Goal: Task Accomplishment & Management: Complete application form

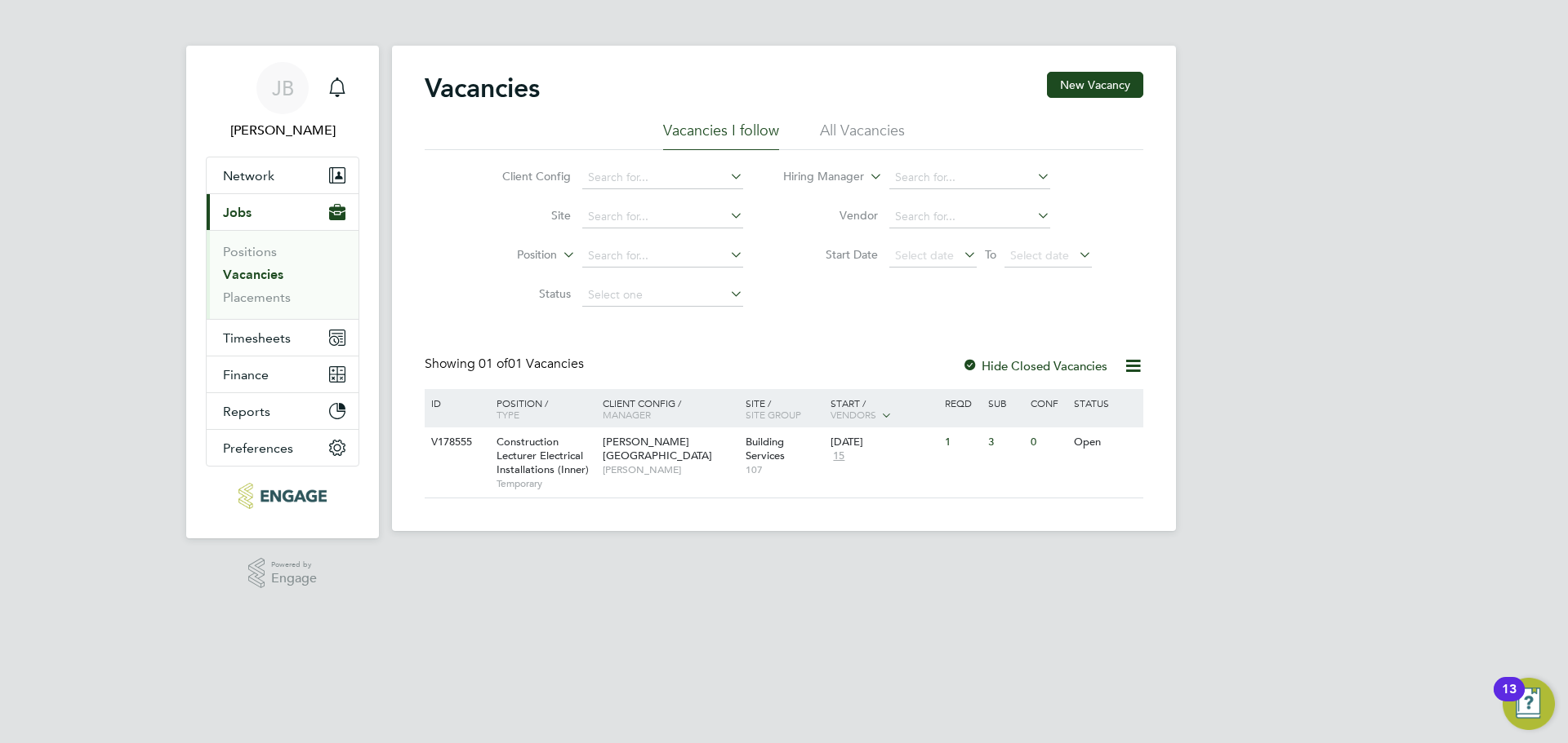
click at [867, 132] on li "All Vacancies" at bounding box center [862, 135] width 85 height 29
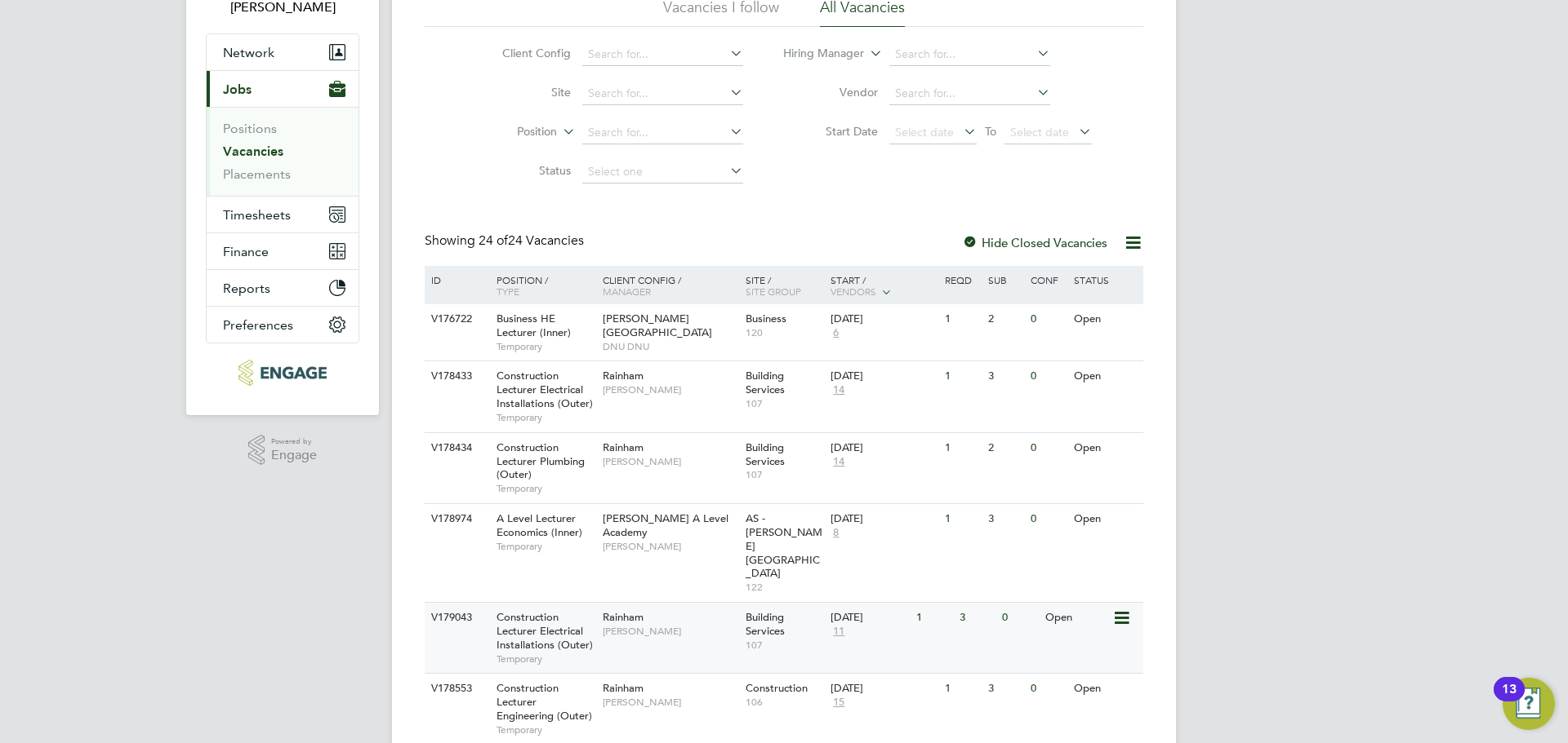
scroll to position [327, 0]
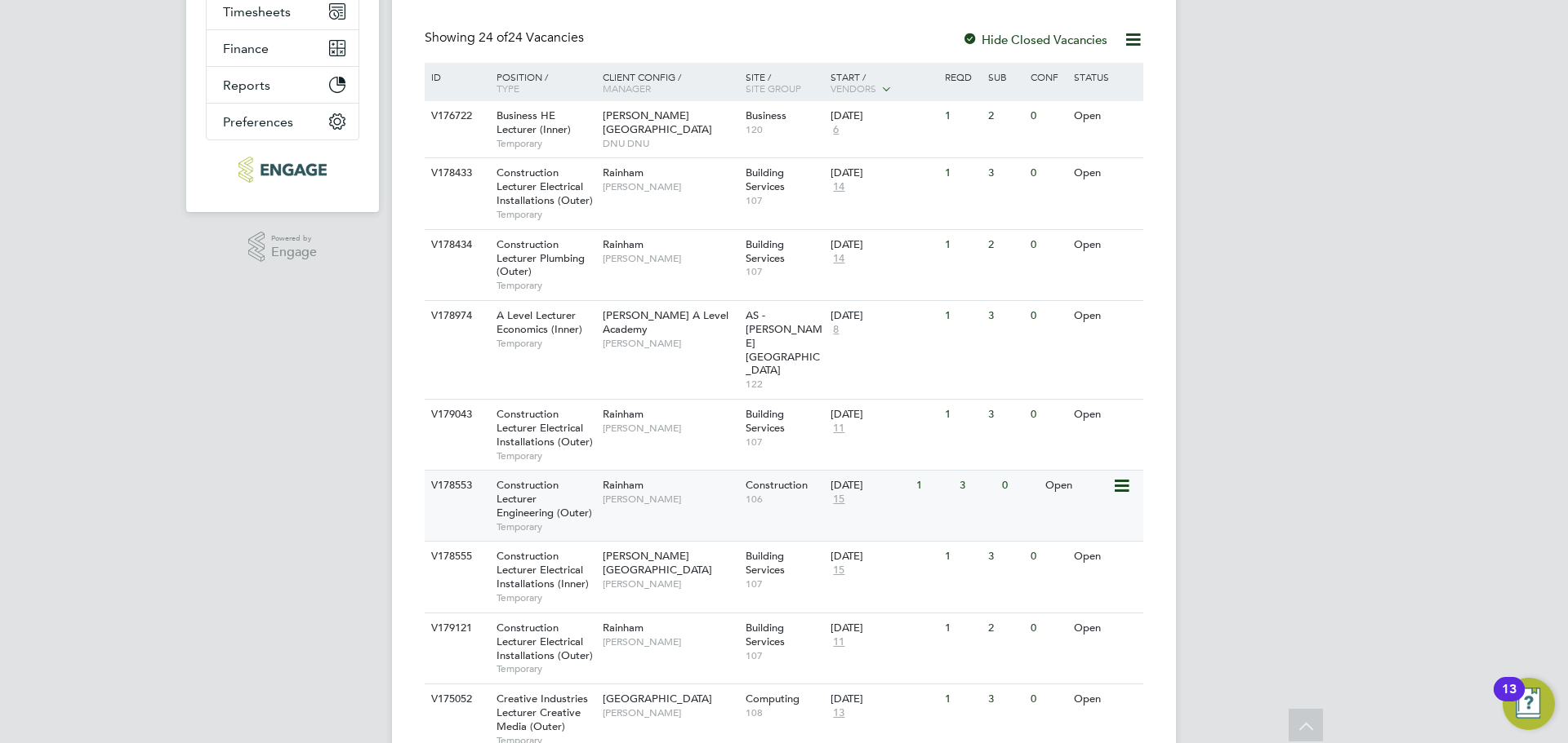
click at [643, 476] on div "V178553 Construction Lecturer Engineering (Outer) Temporary Rainham [PERSON_NAM…" at bounding box center [783, 505] width 719 height 71
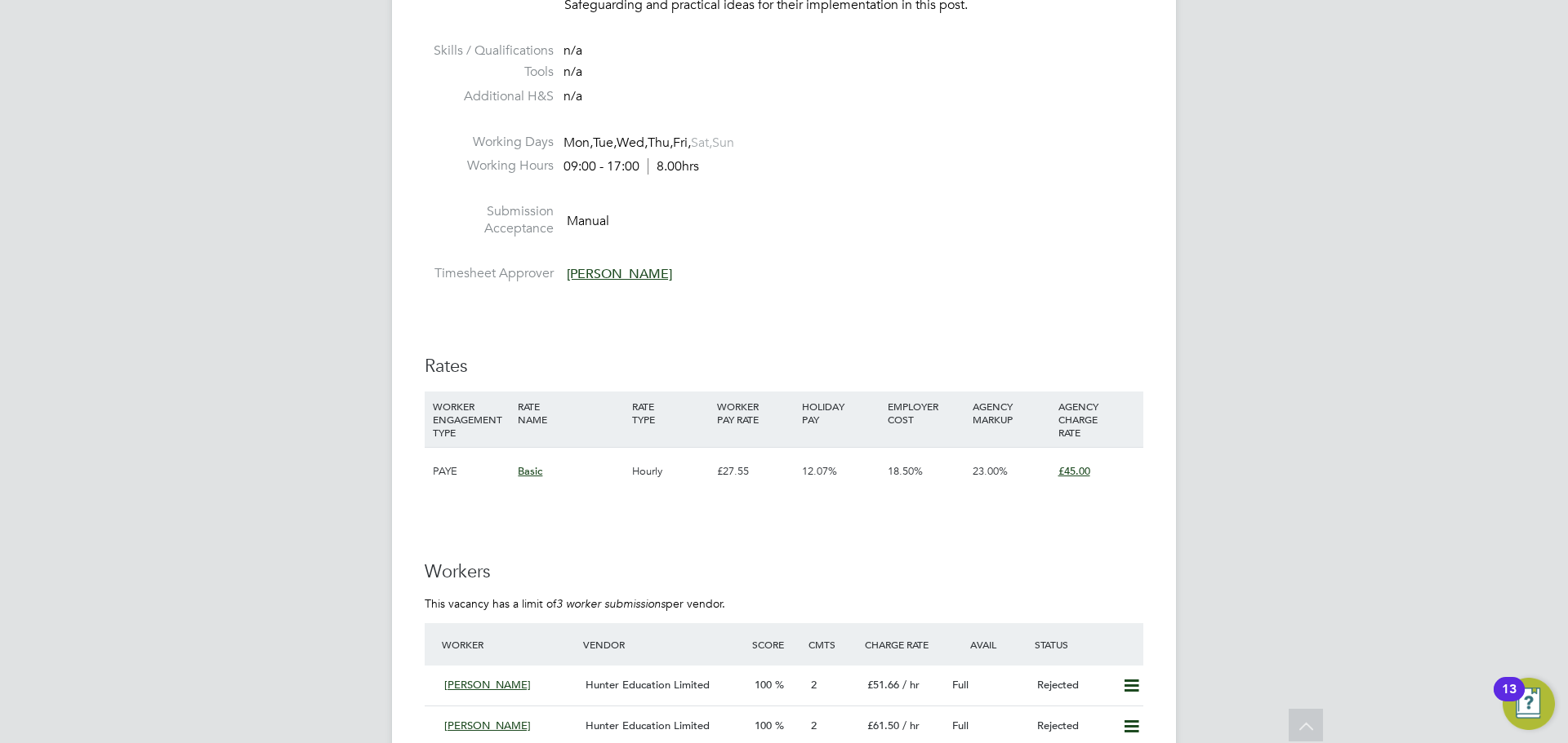
scroll to position [2775, 0]
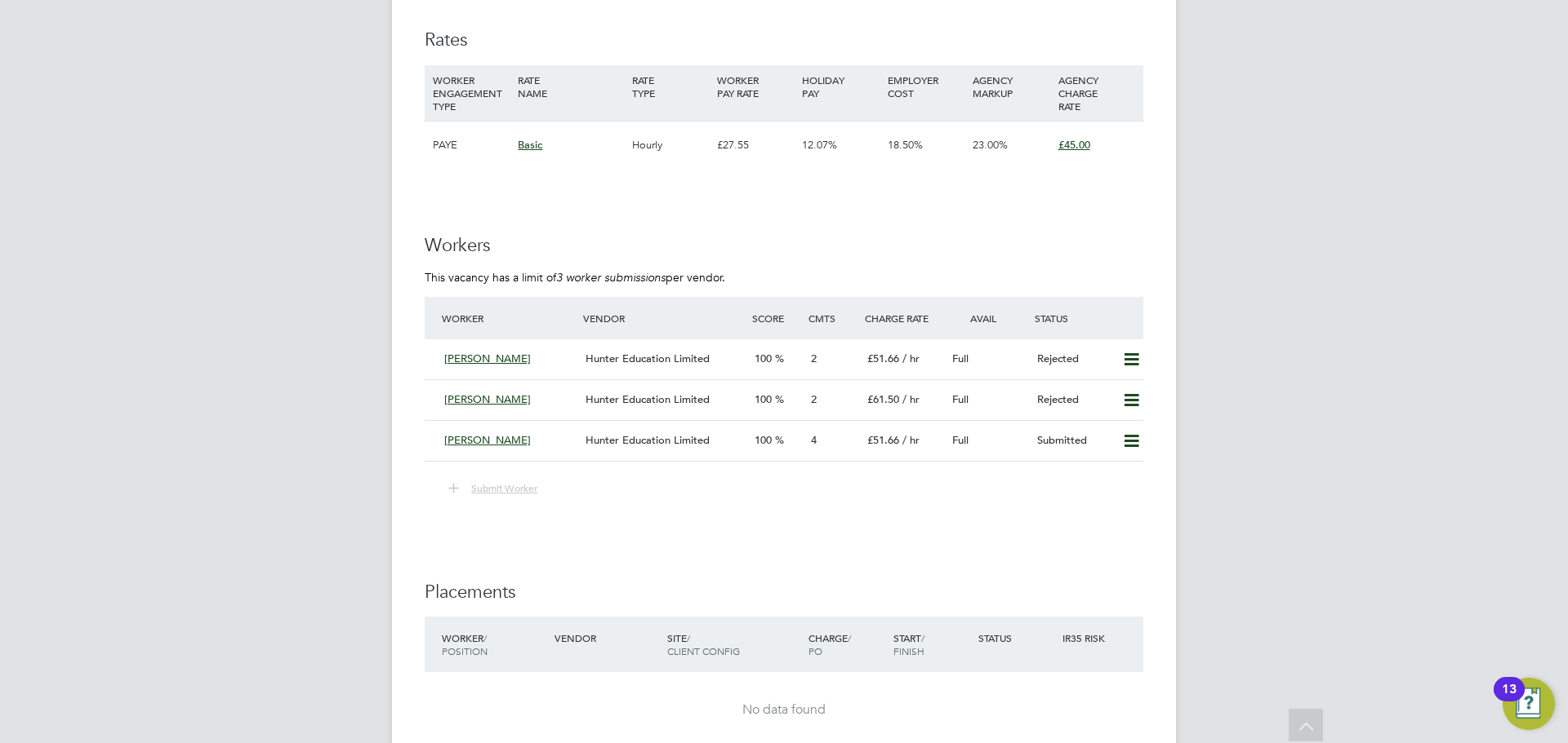
click at [490, 486] on span "Submit Worker" at bounding box center [504, 488] width 66 height 13
click at [490, 487] on span "Submit Worker" at bounding box center [504, 488] width 66 height 13
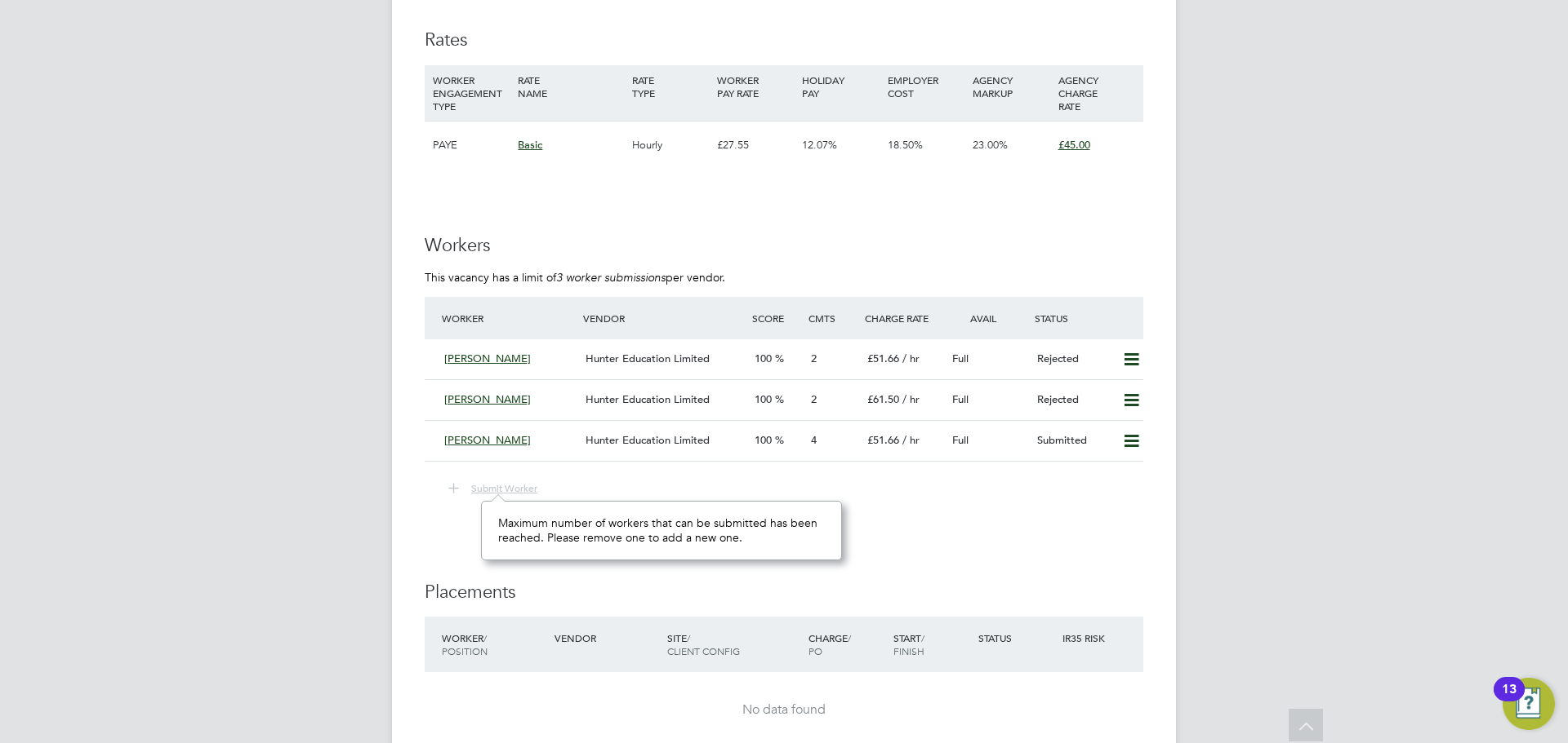
scroll to position [12, 68]
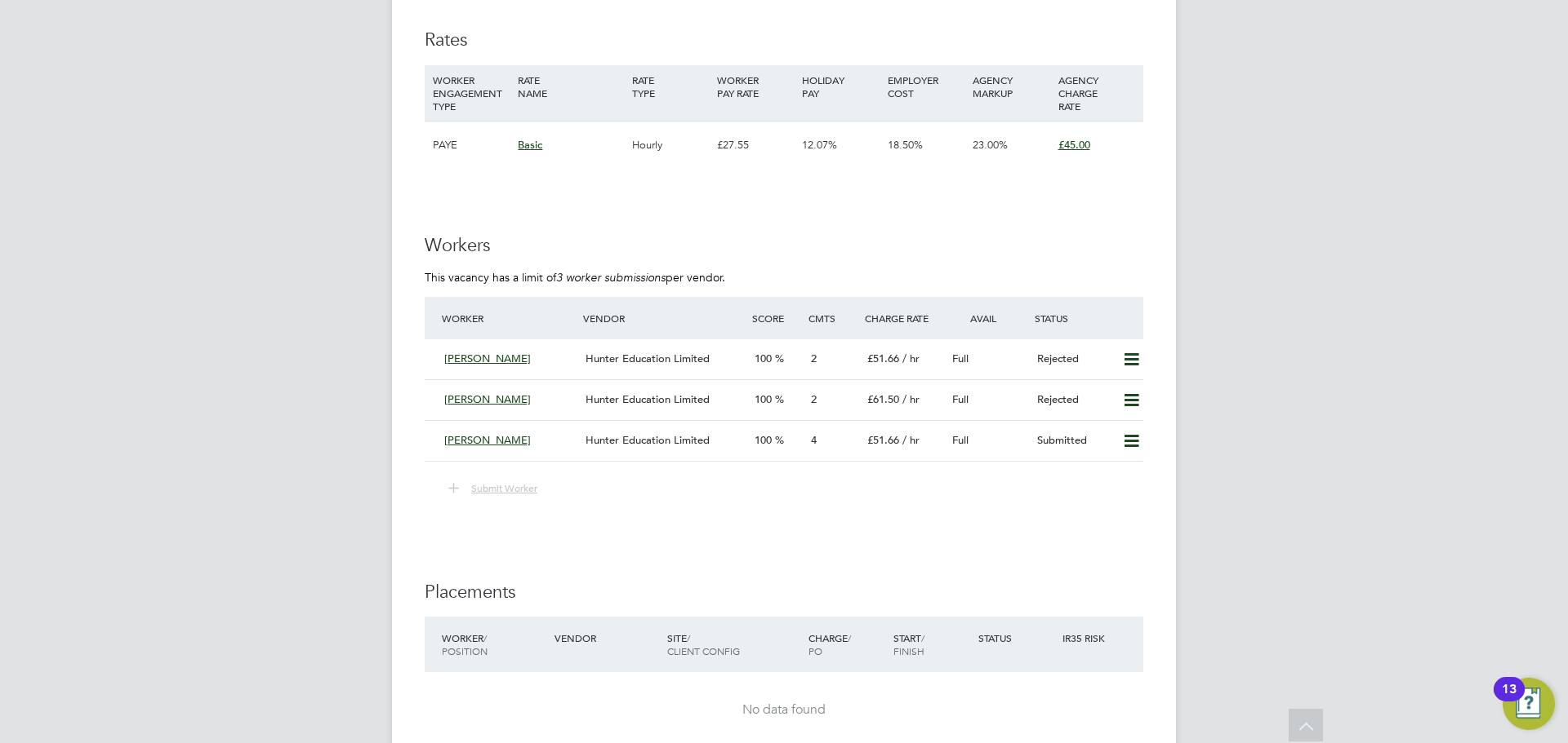
click at [497, 488] on span "Submit Worker" at bounding box center [504, 488] width 66 height 13
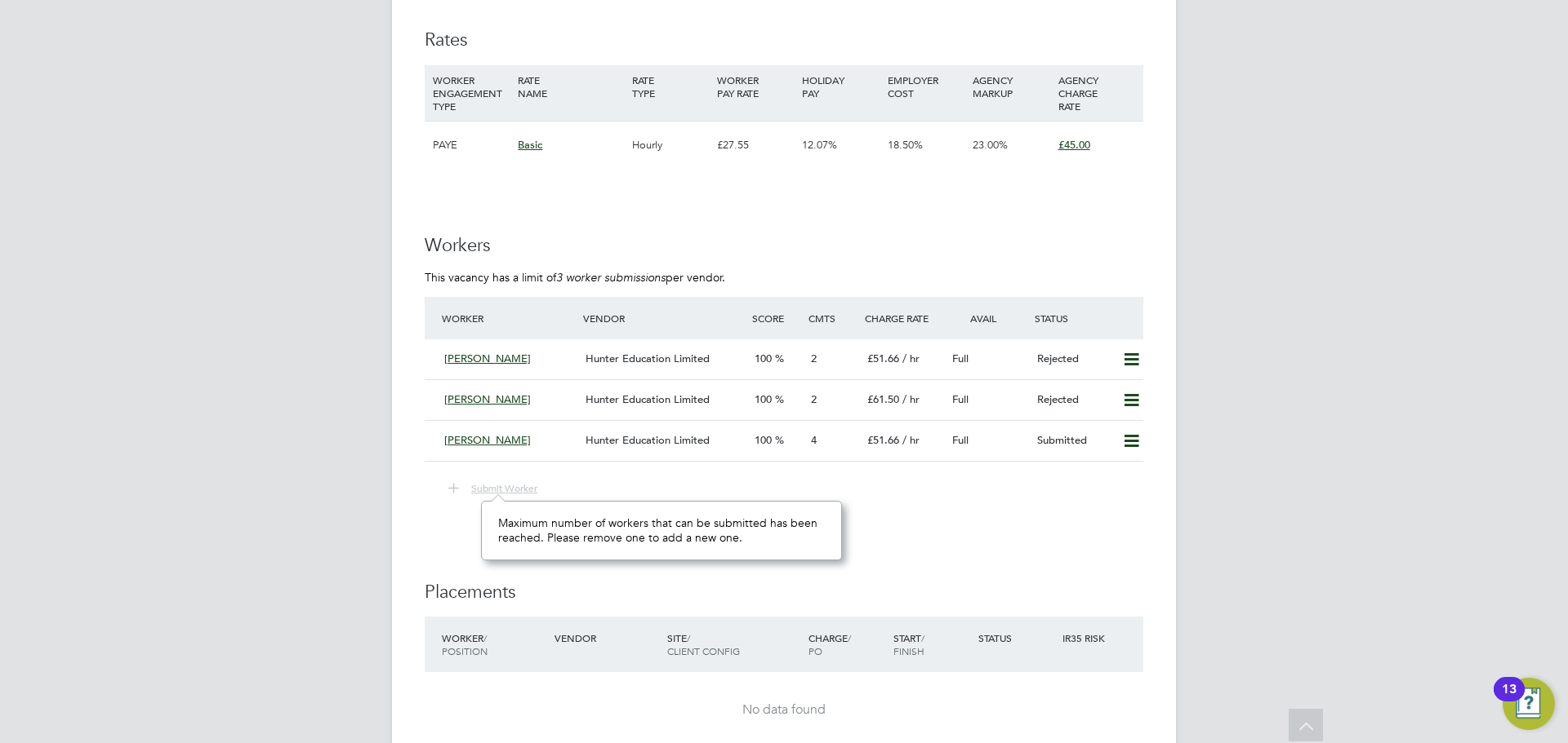
click at [497, 488] on span "Submit Worker" at bounding box center [504, 488] width 66 height 13
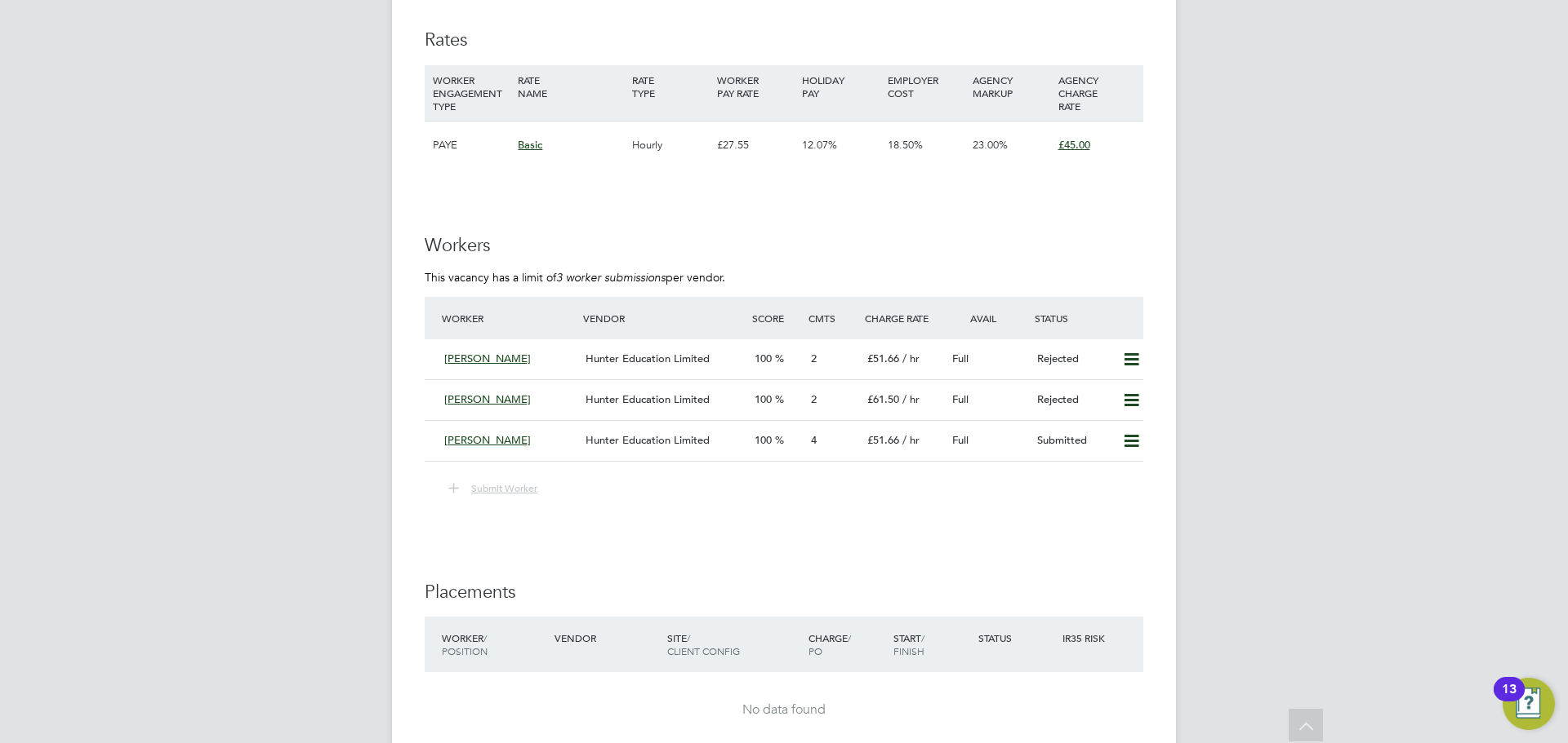
click at [497, 489] on span "Submit Worker" at bounding box center [504, 488] width 66 height 13
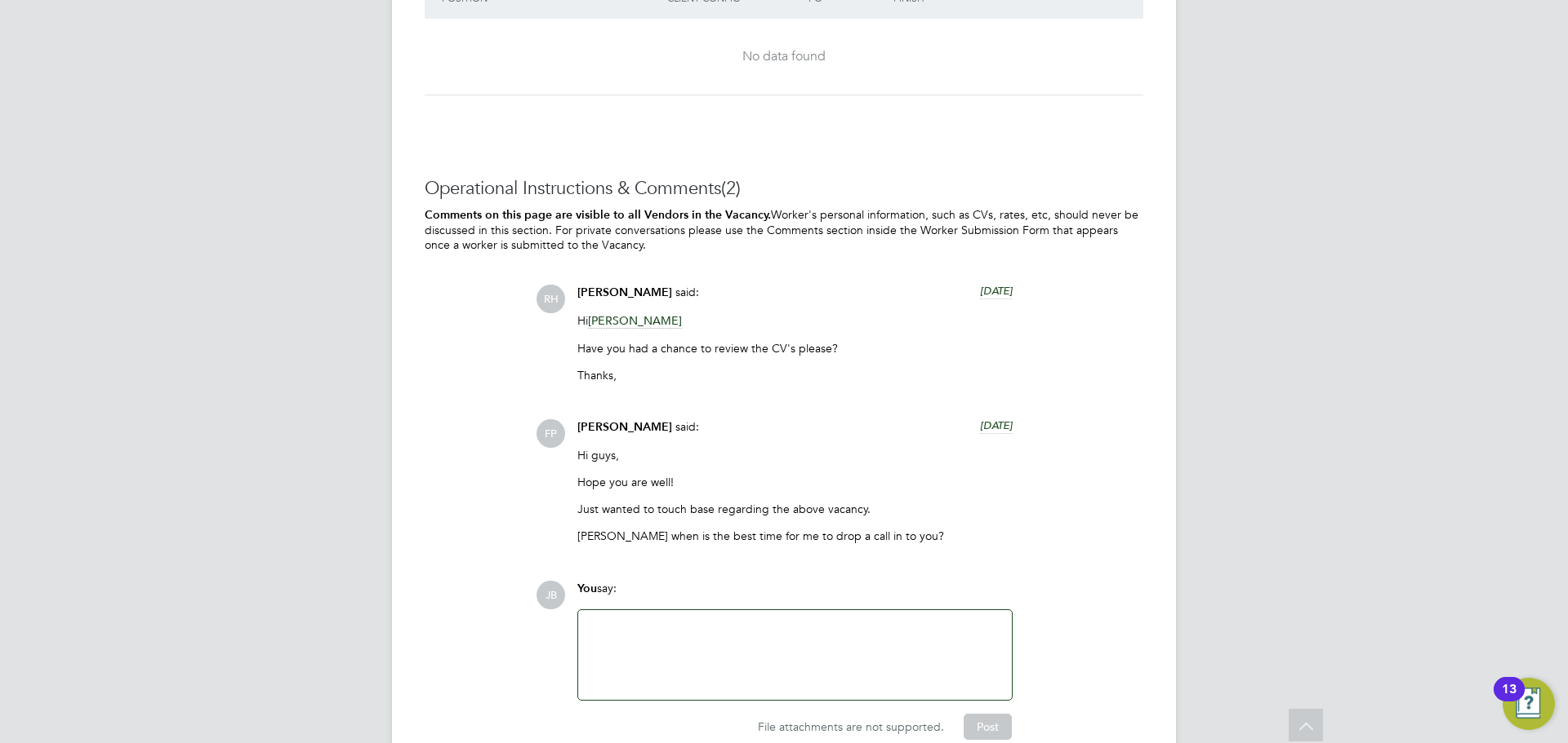
scroll to position [3506, 0]
